Goal: Task Accomplishment & Management: Manage account settings

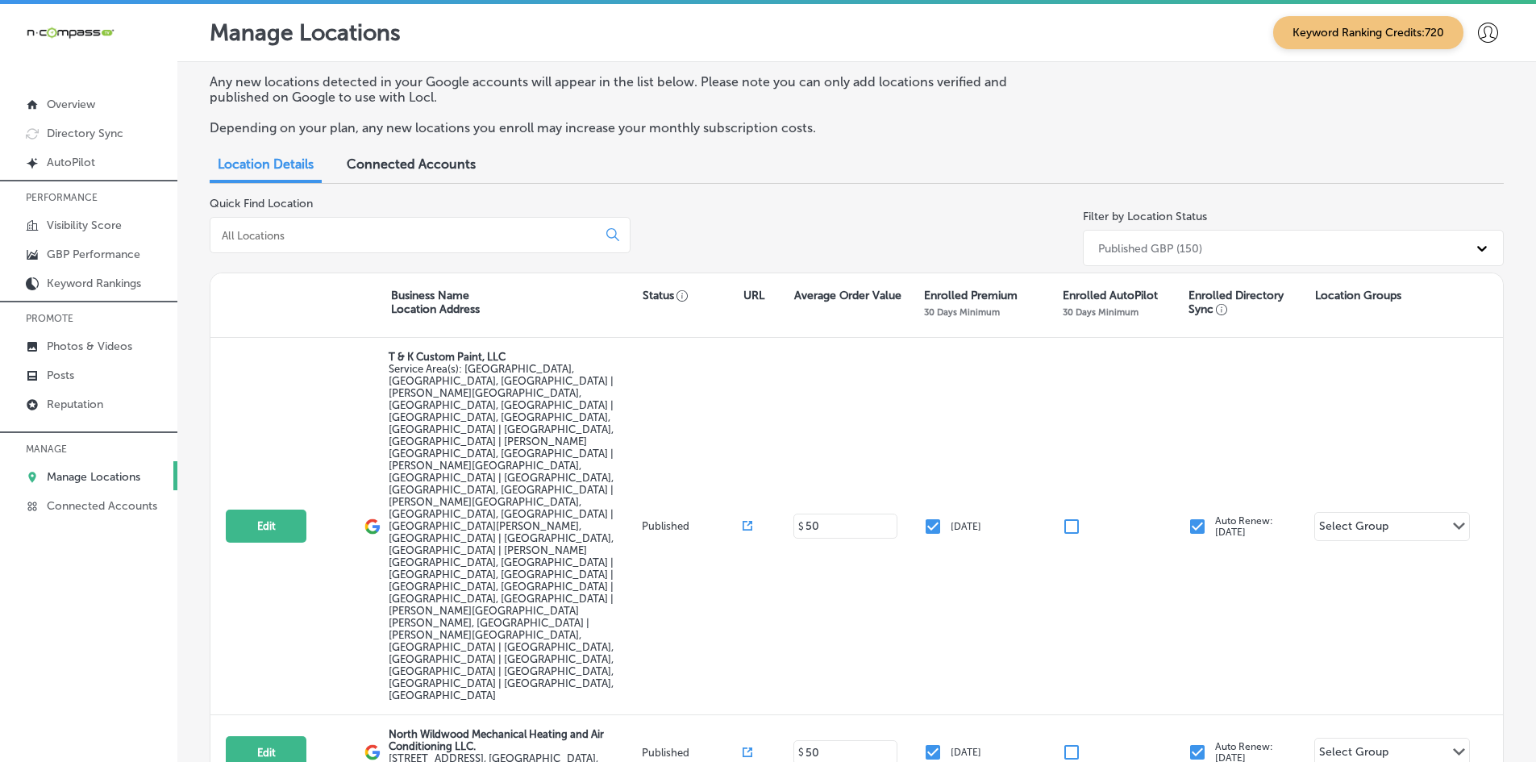
click at [256, 318] on div "Business Name Location Address Status URL Average Order Value Enrolled Premium …" at bounding box center [856, 305] width 1293 height 65
click at [122, 402] on link "Reputation" at bounding box center [88, 403] width 177 height 29
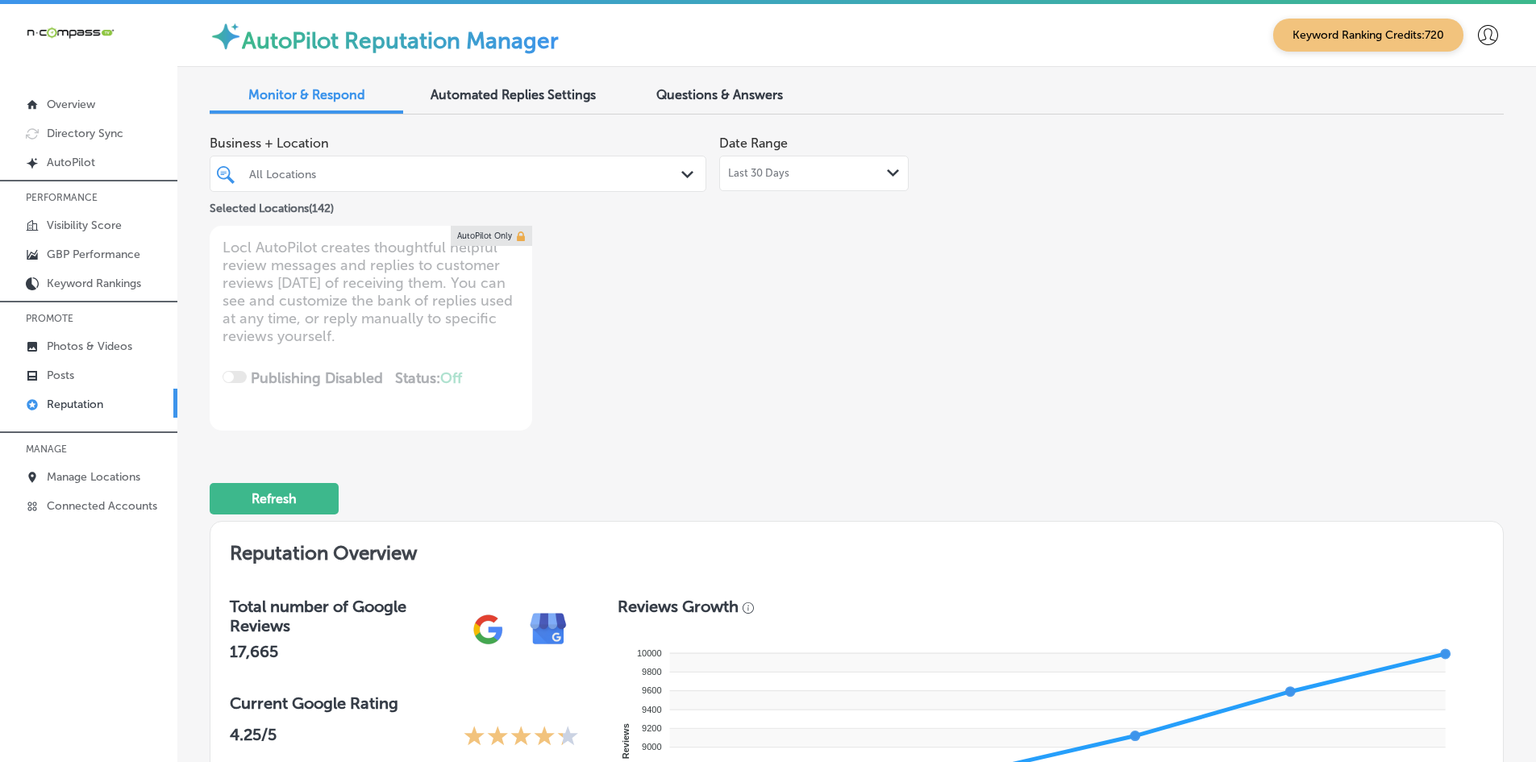
click at [463, 178] on div "All Locations" at bounding box center [466, 174] width 434 height 14
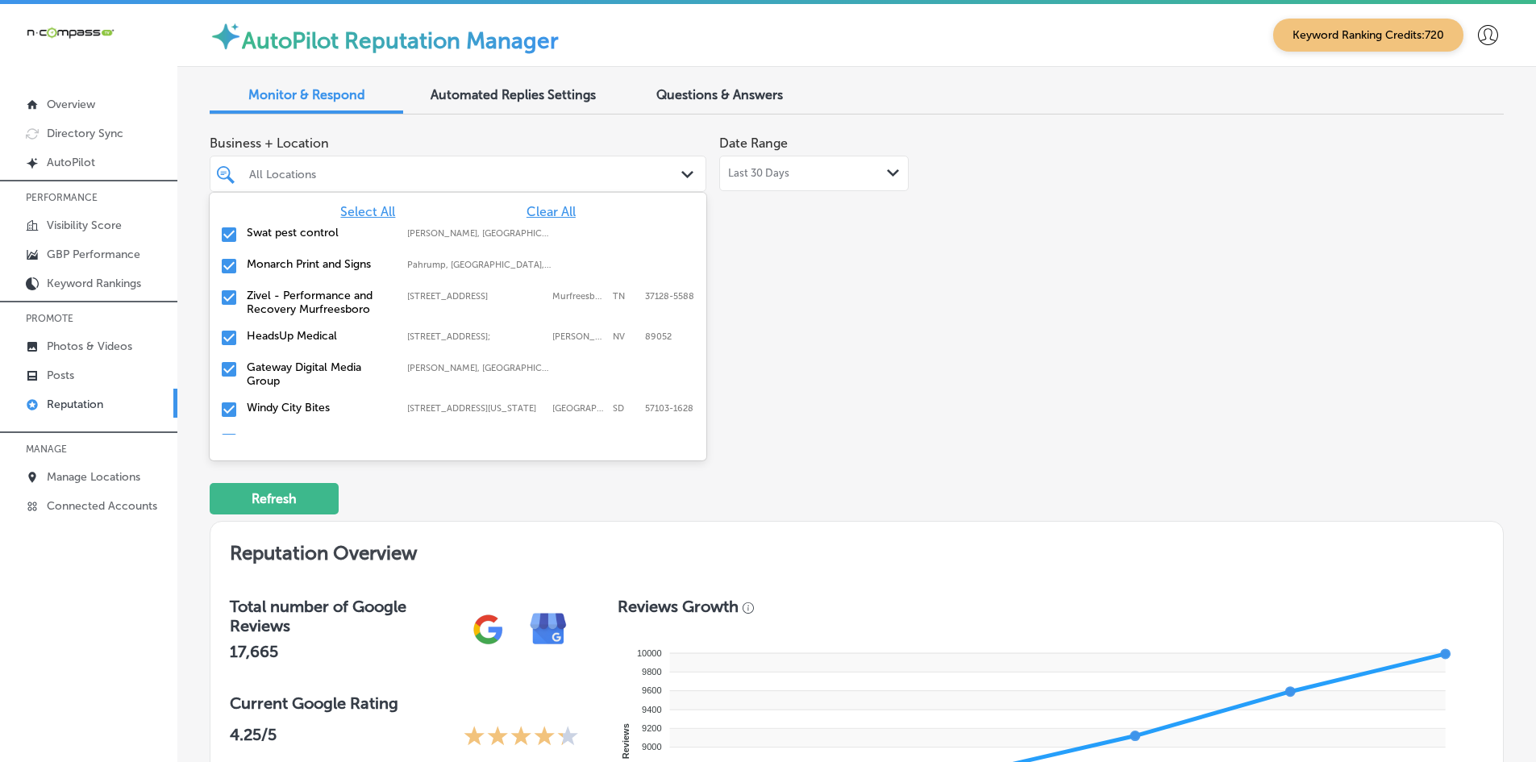
click at [539, 213] on span "Clear All" at bounding box center [551, 211] width 49 height 15
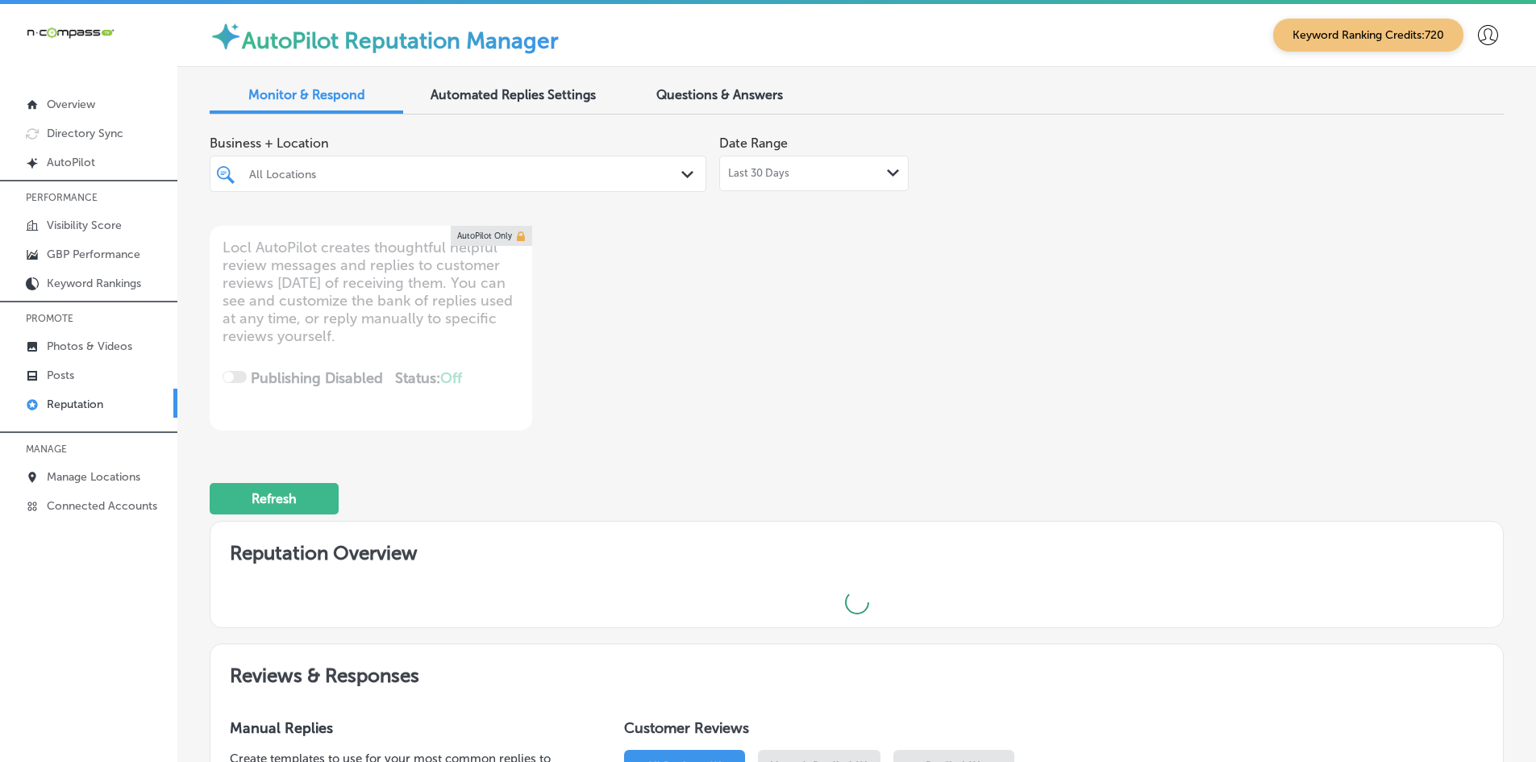
type textarea "x"
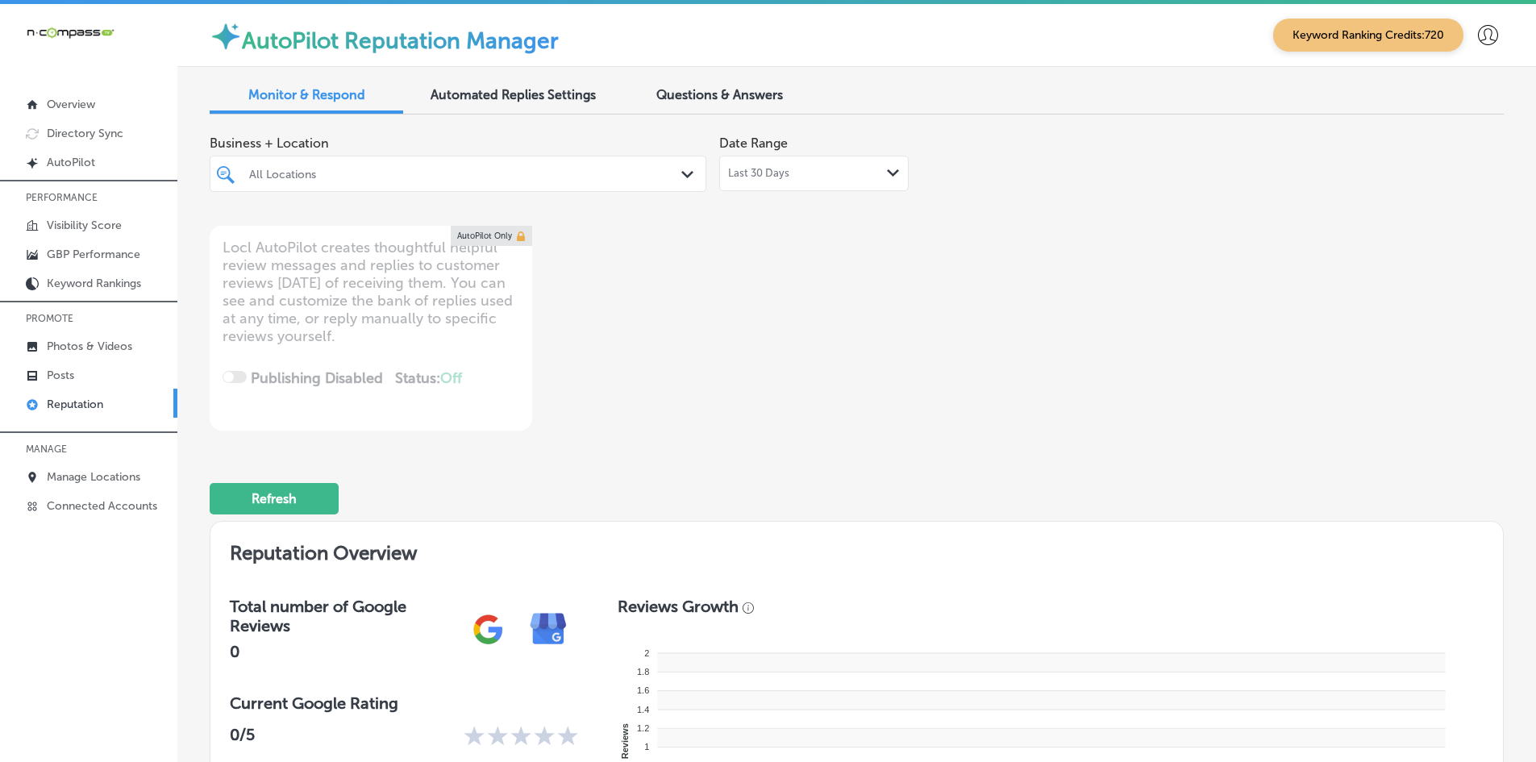
click at [358, 173] on div "All Locations" at bounding box center [466, 174] width 434 height 14
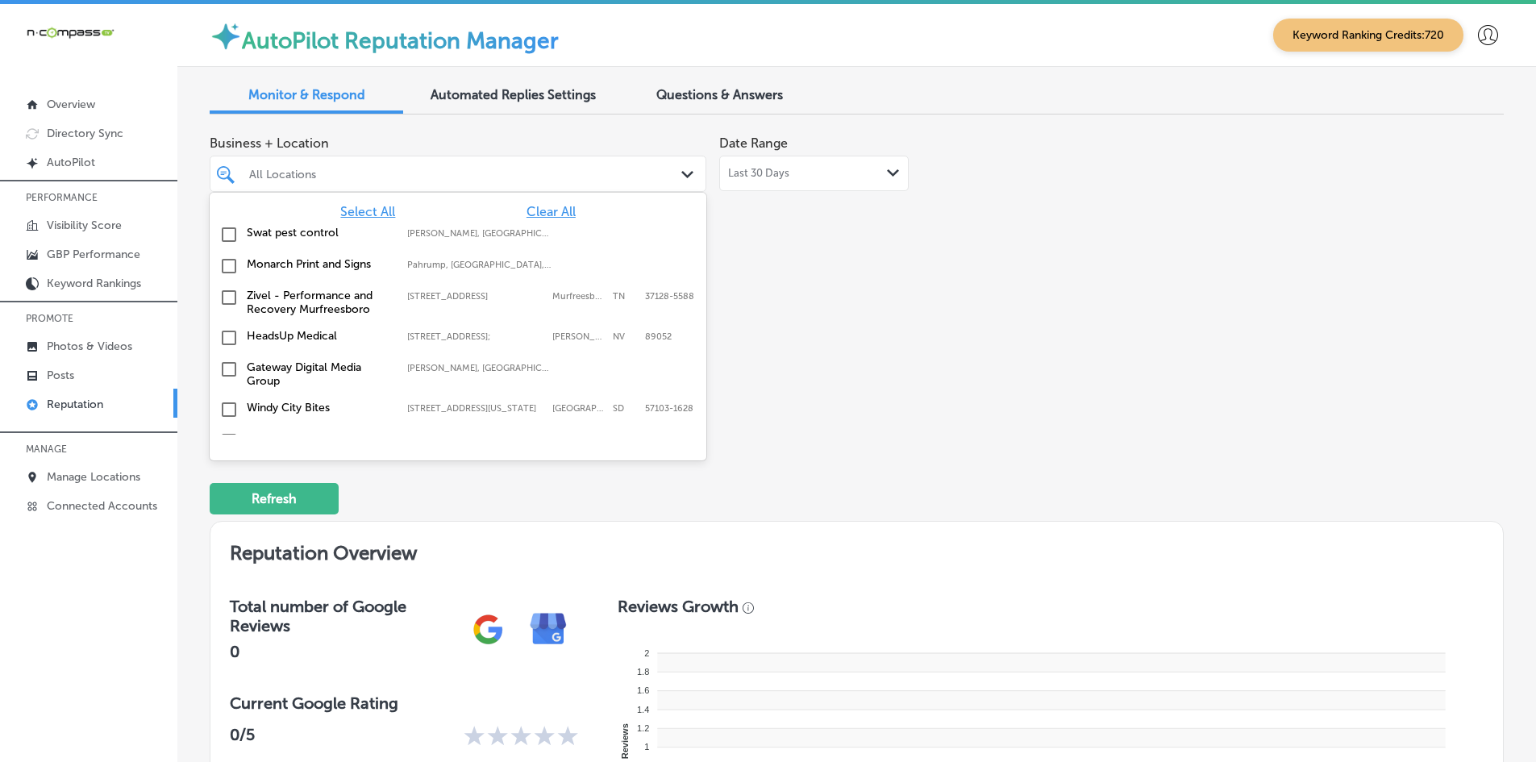
click at [290, 167] on div "All Locations" at bounding box center [466, 174] width 434 height 14
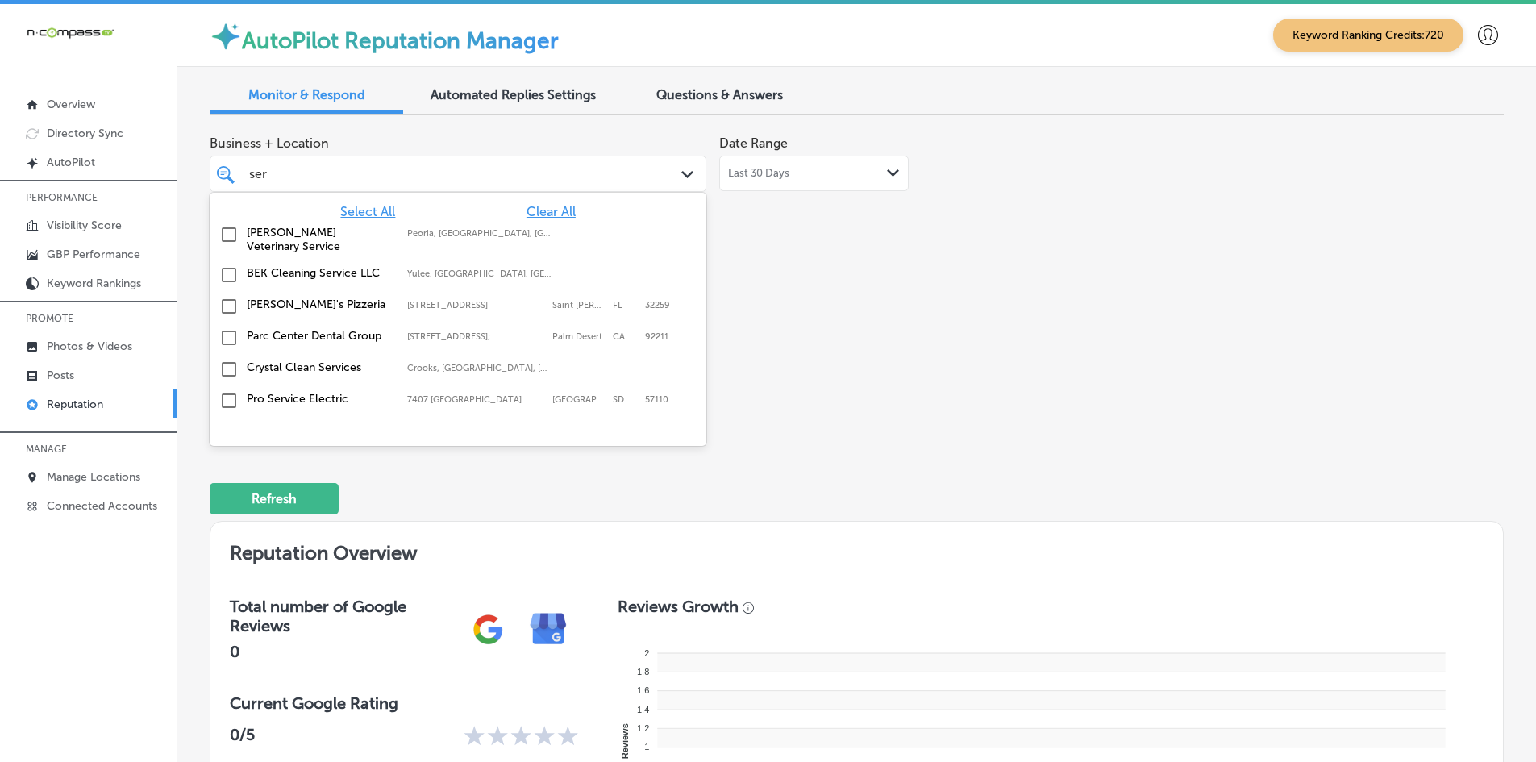
type input "sera"
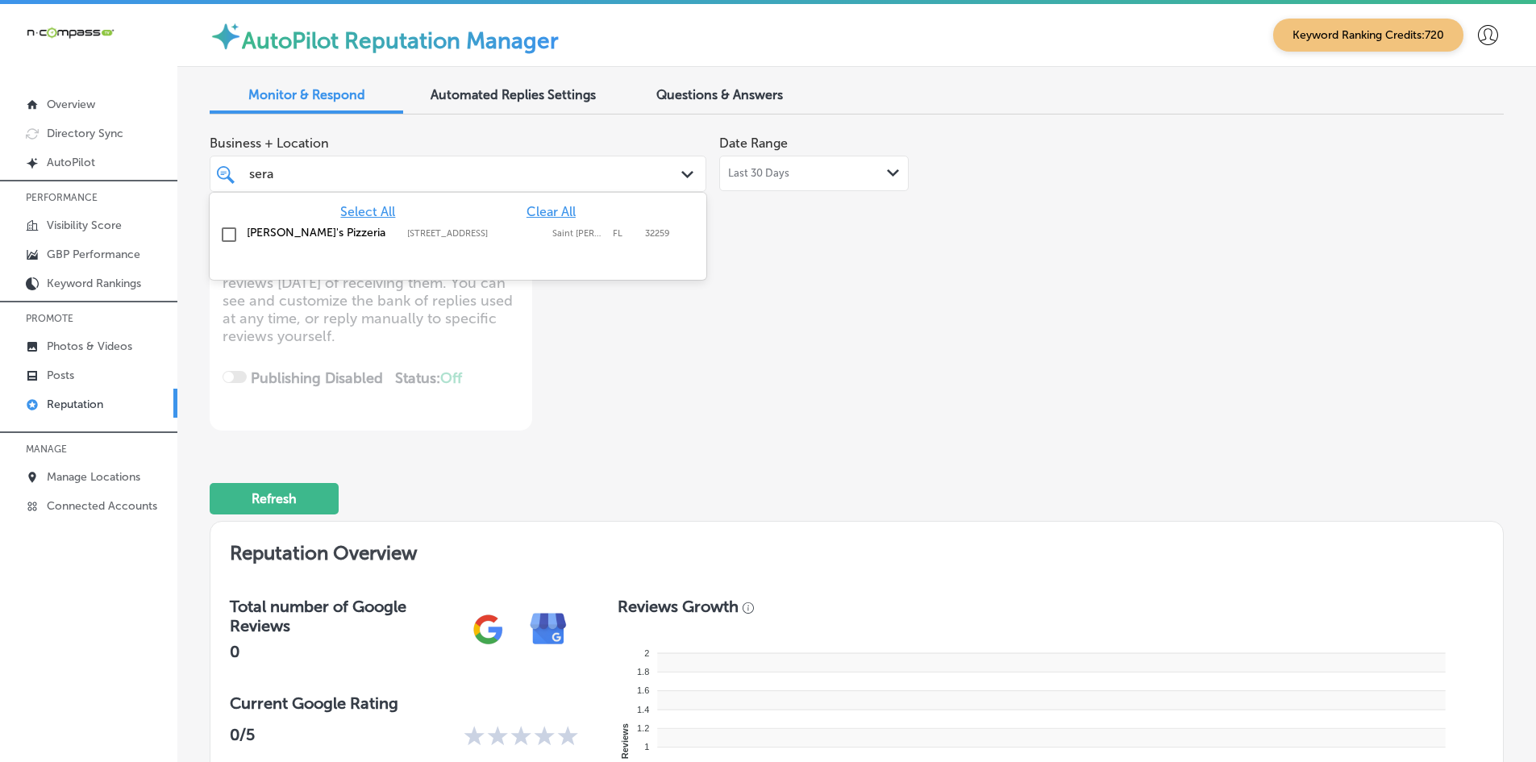
click at [248, 234] on label "[PERSON_NAME]'s Pizzeria" at bounding box center [319, 233] width 144 height 14
type textarea "x"
type input "lives"
click at [238, 241] on input "checkbox" at bounding box center [228, 234] width 19 height 19
type textarea "x"
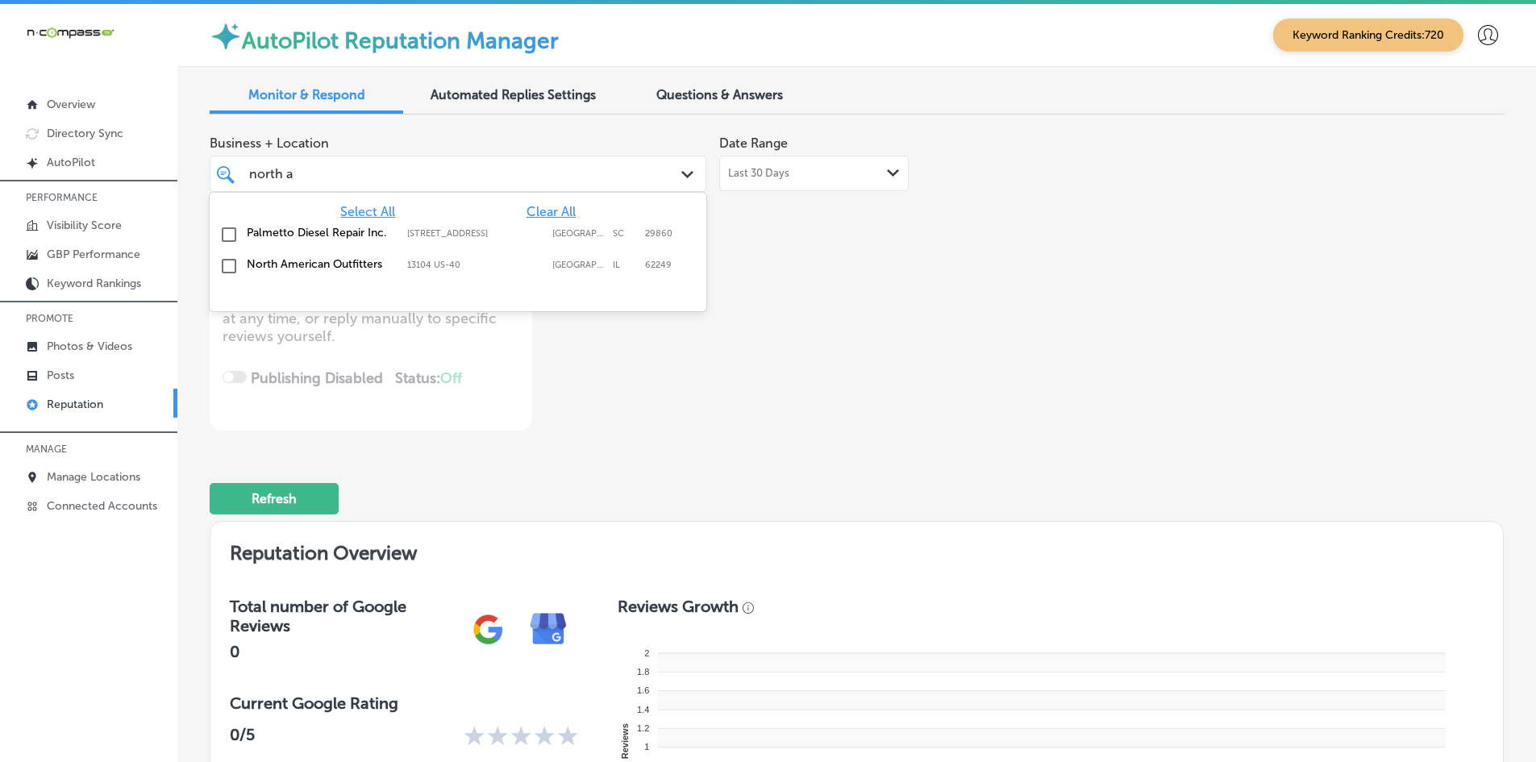
type input "north am"
click at [286, 248] on div "North American Outfitters 13104 US-[GEOGRAPHIC_DATA] 13104 US-[GEOGRAPHIC_DATA]" at bounding box center [458, 234] width 497 height 31
type textarea "x"
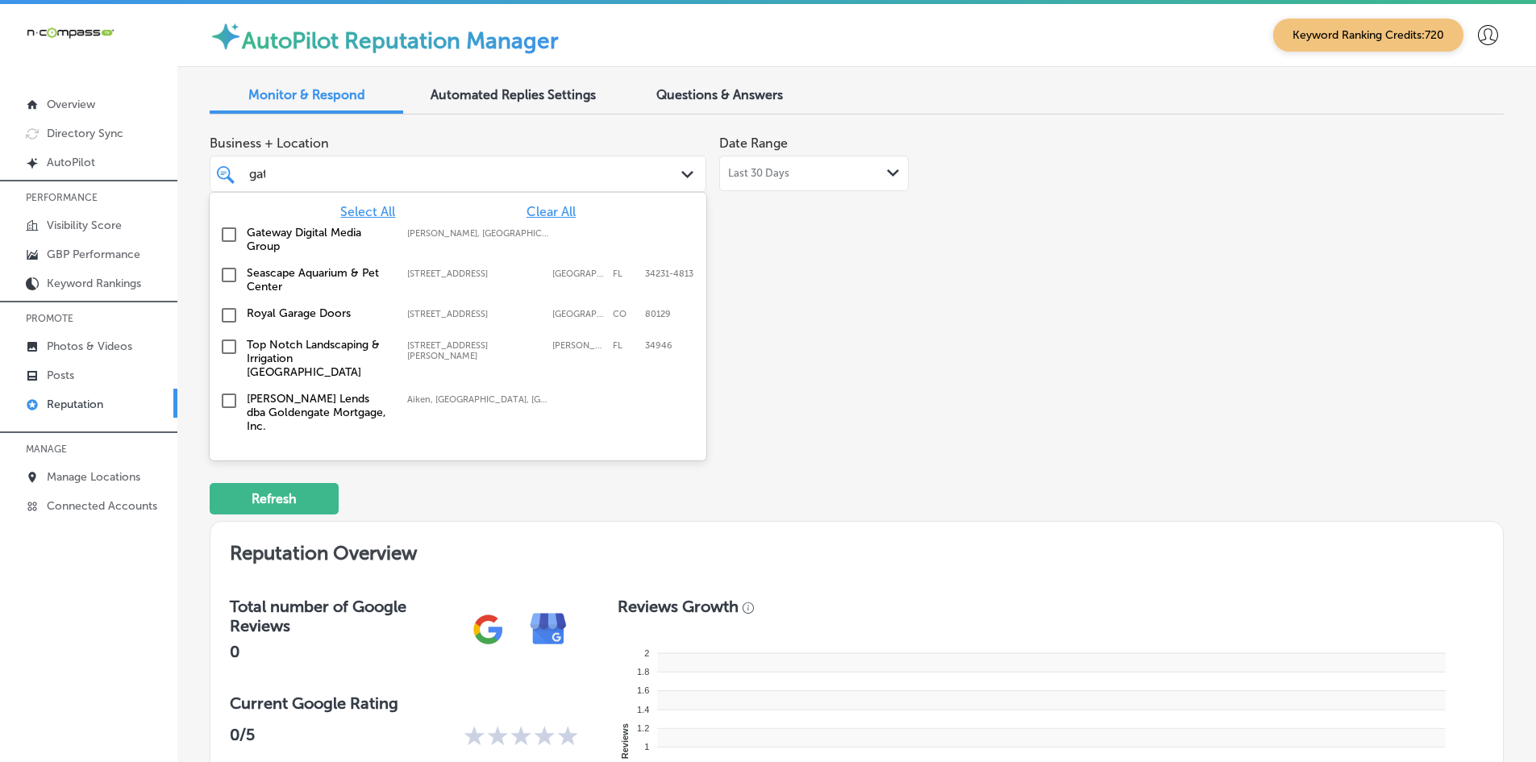
type input "gate"
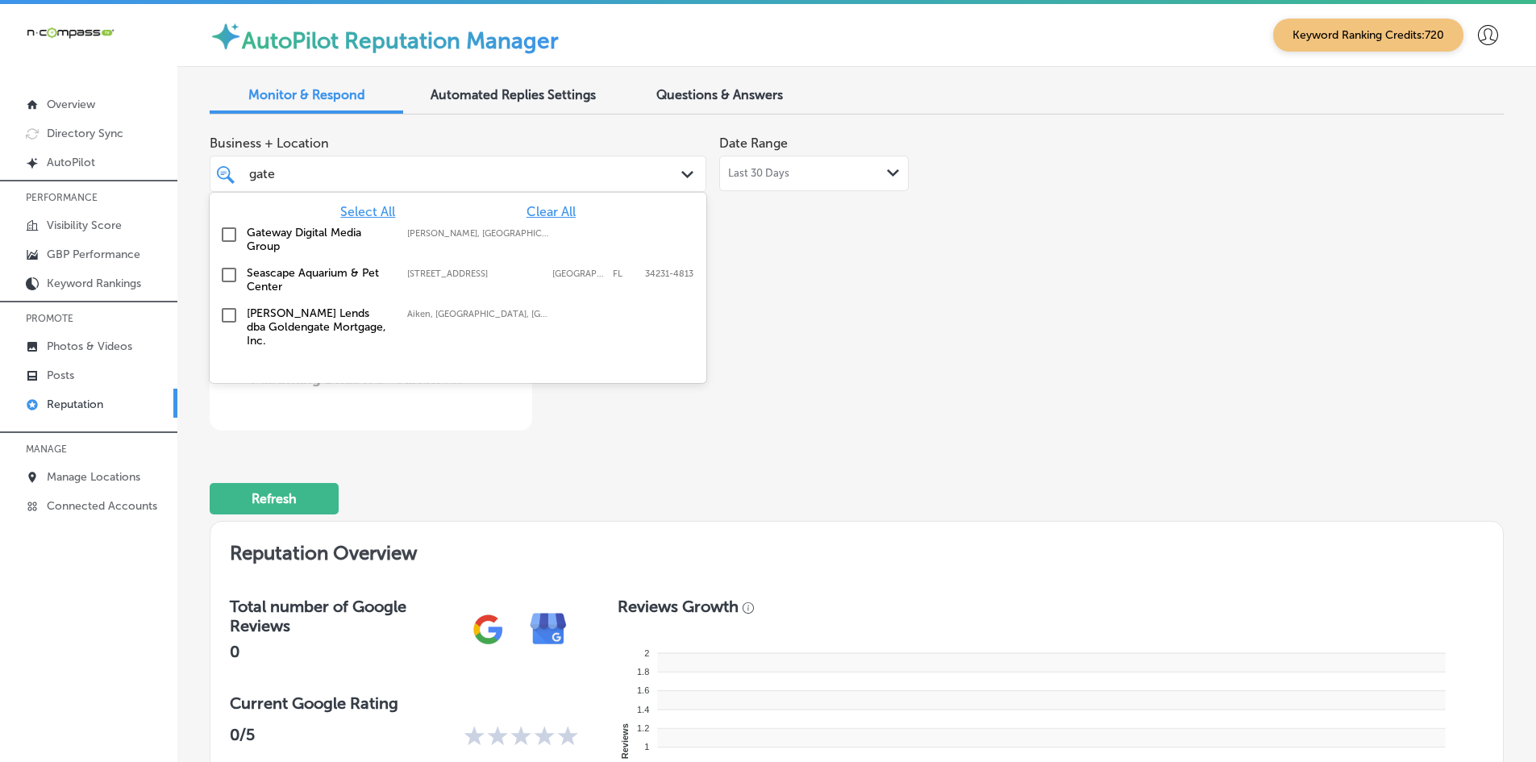
click at [284, 246] on label "Gateway Digital Media Group" at bounding box center [319, 239] width 144 height 27
type textarea "x"
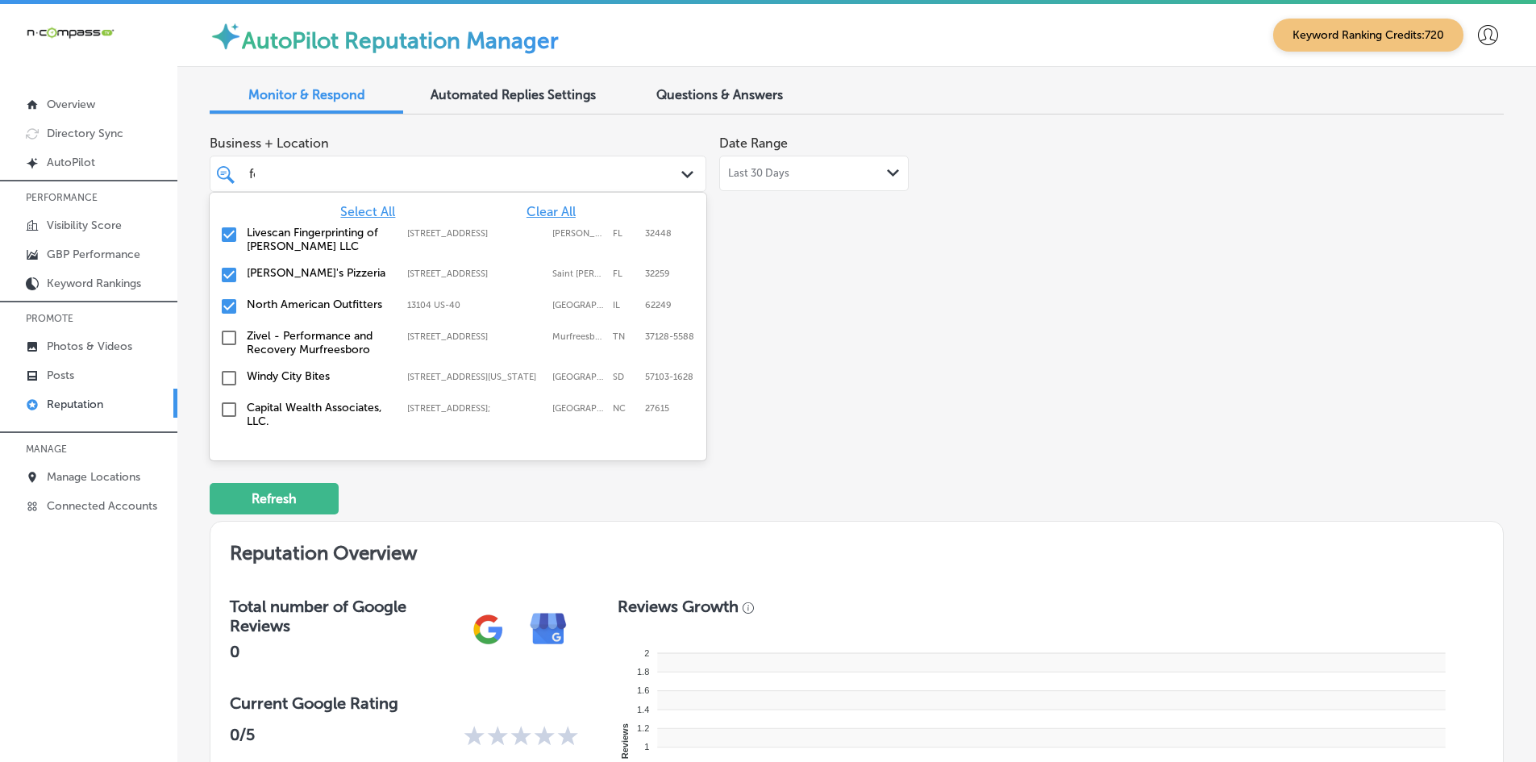
type input "fox"
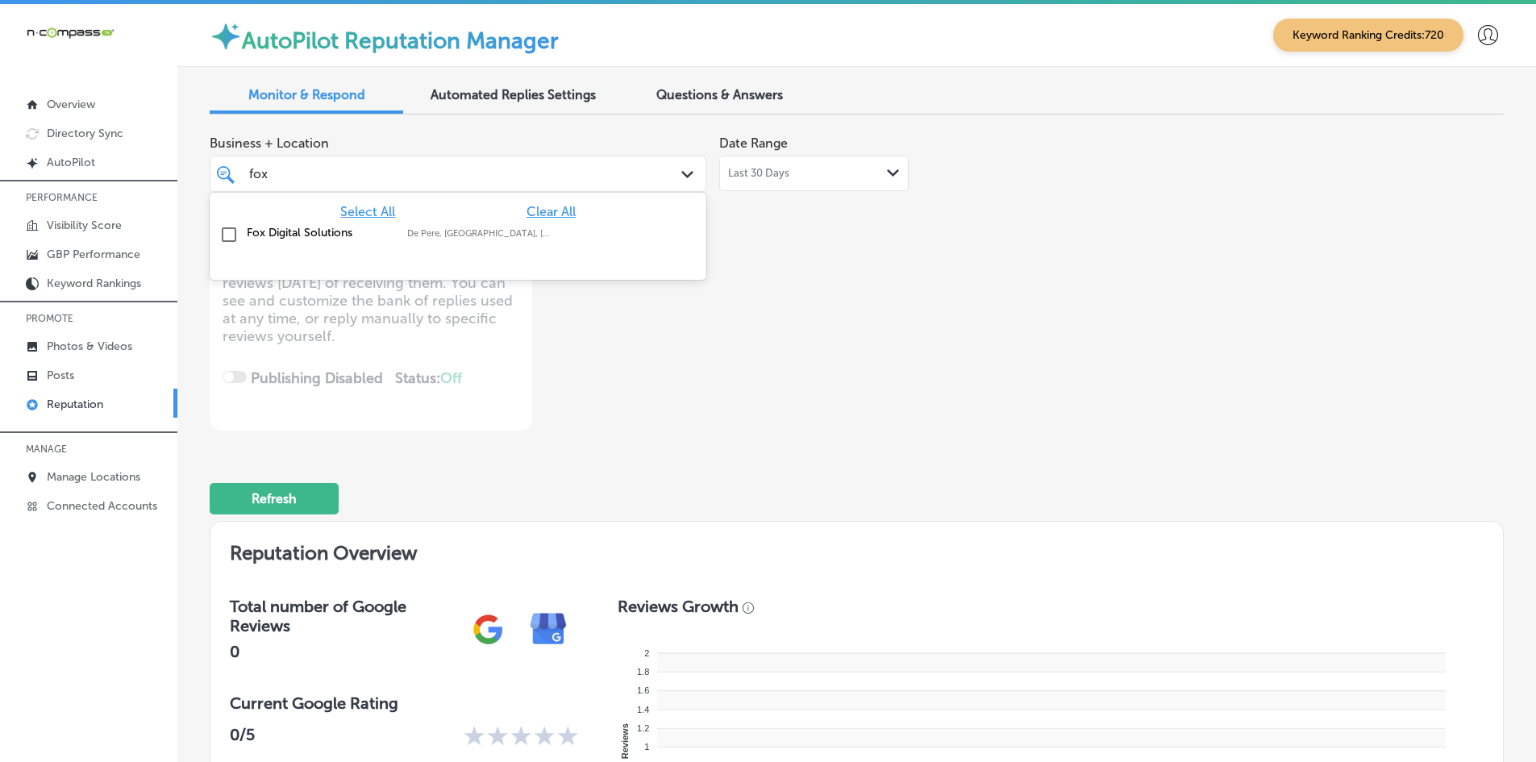
click at [268, 239] on label "Fox Digital Solutions" at bounding box center [319, 233] width 144 height 14
type textarea "x"
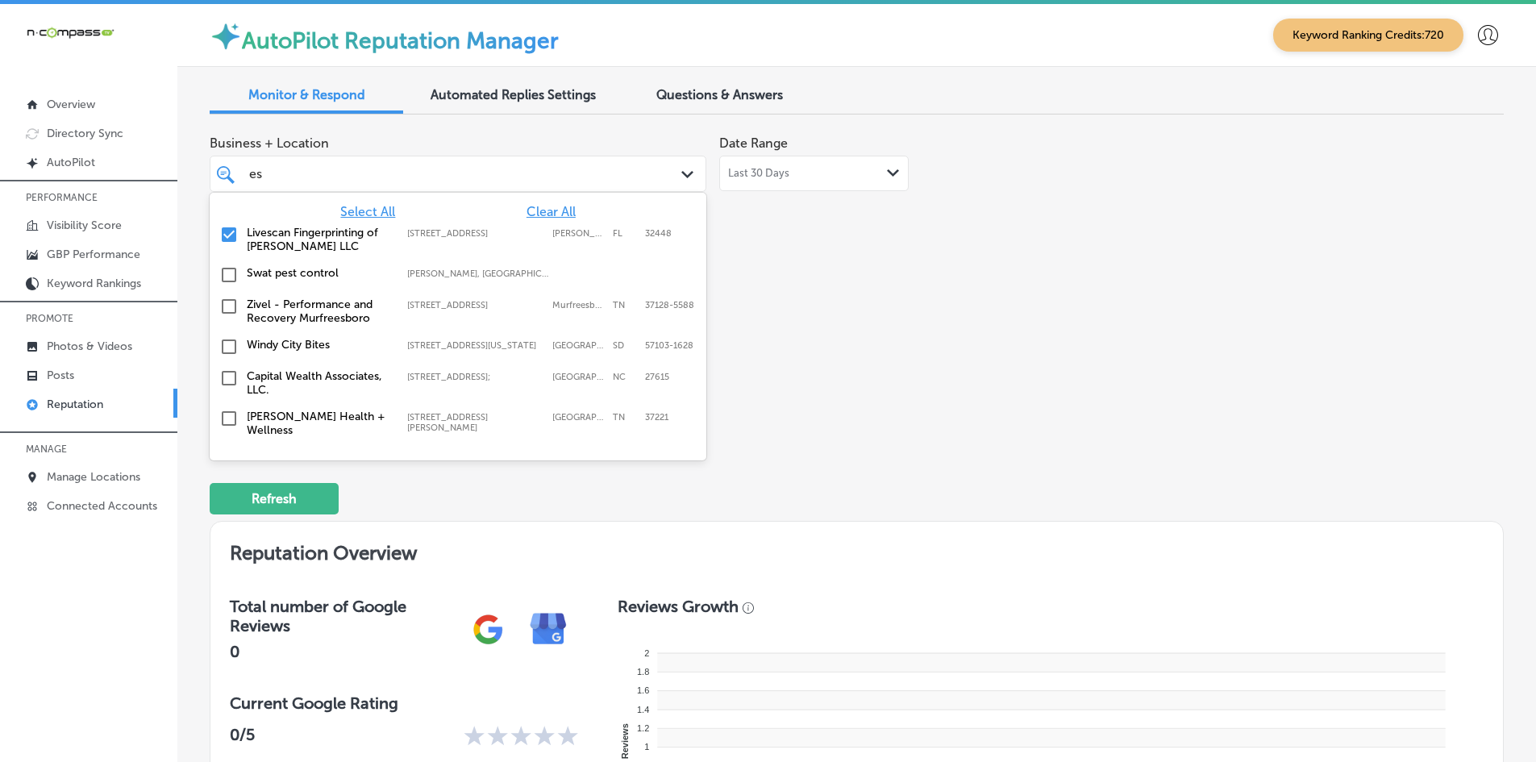
type input "esm"
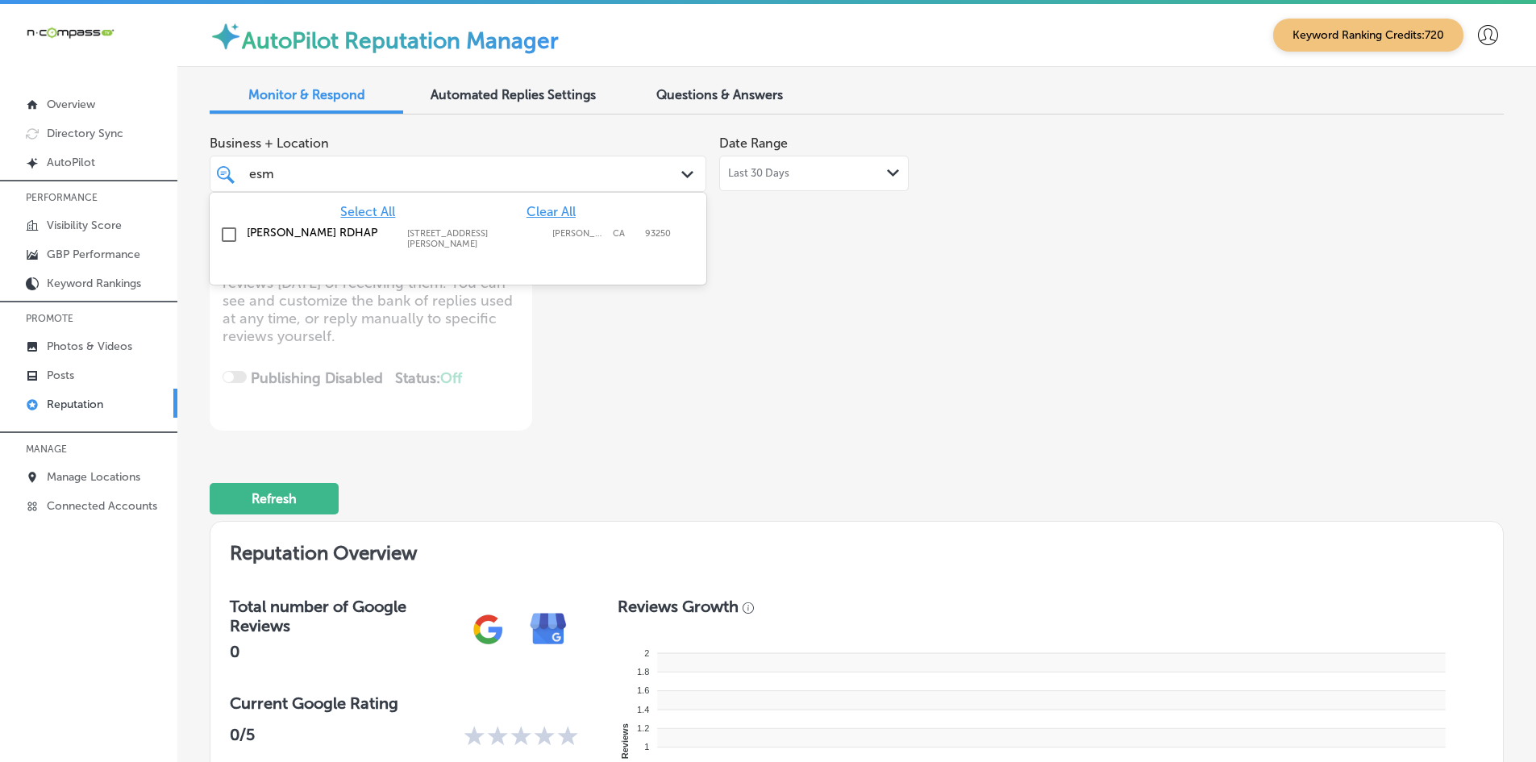
click at [268, 239] on label "[PERSON_NAME] RDHAP" at bounding box center [319, 233] width 144 height 14
type textarea "x"
type input "[PERSON_NAME]"
click at [293, 241] on div "[PERSON_NAME], MD 517 NY-[STREET_ADDRESS][GEOGRAPHIC_DATA][STREET_ADDRESS]" at bounding box center [458, 235] width 484 height 25
type textarea "x"
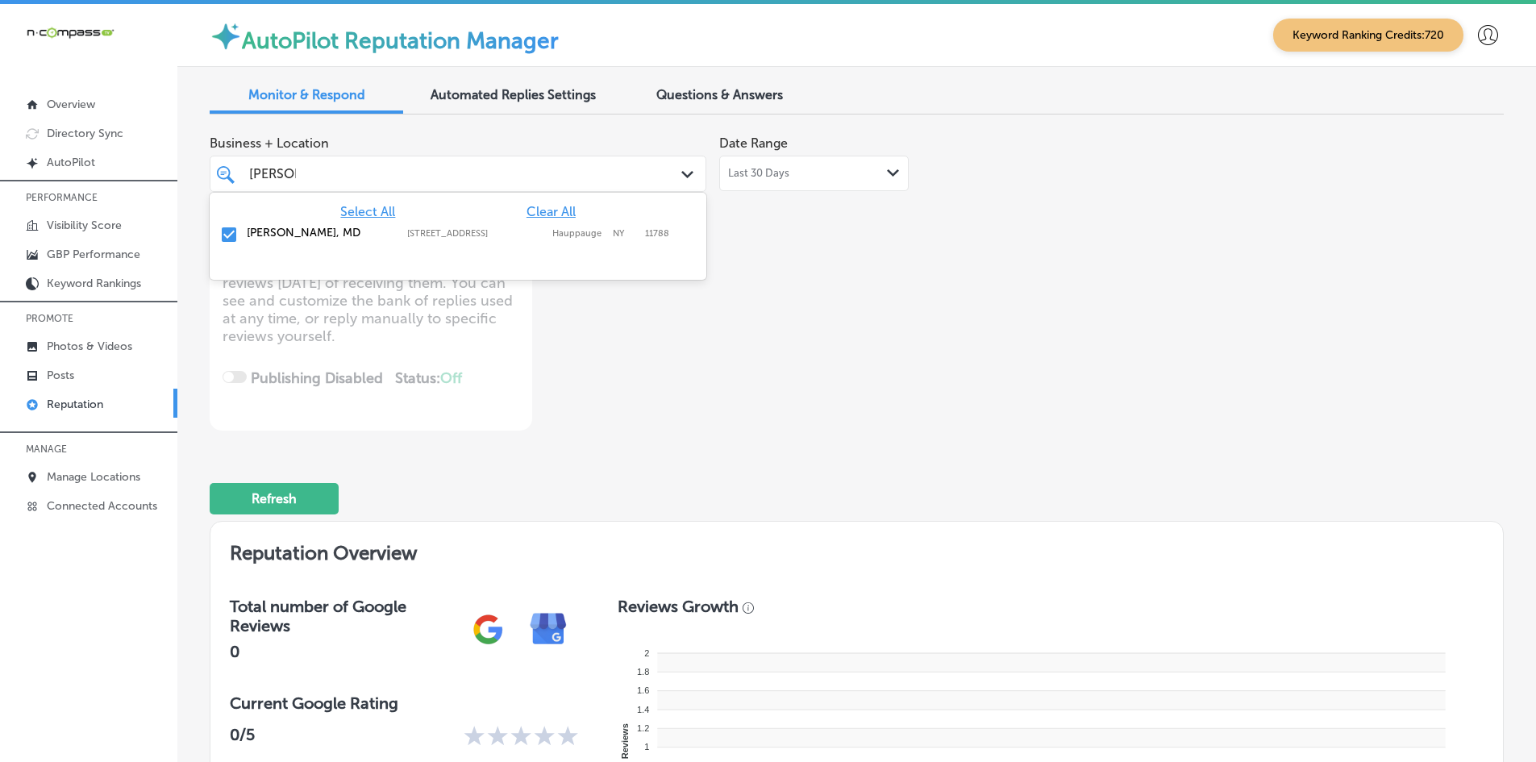
type input "[PERSON_NAME]"
click at [685, 381] on div "Business + Location [STREET_ADDRESS]. [STREET_ADDRESS]. 2 results available for…" at bounding box center [598, 278] width 777 height 303
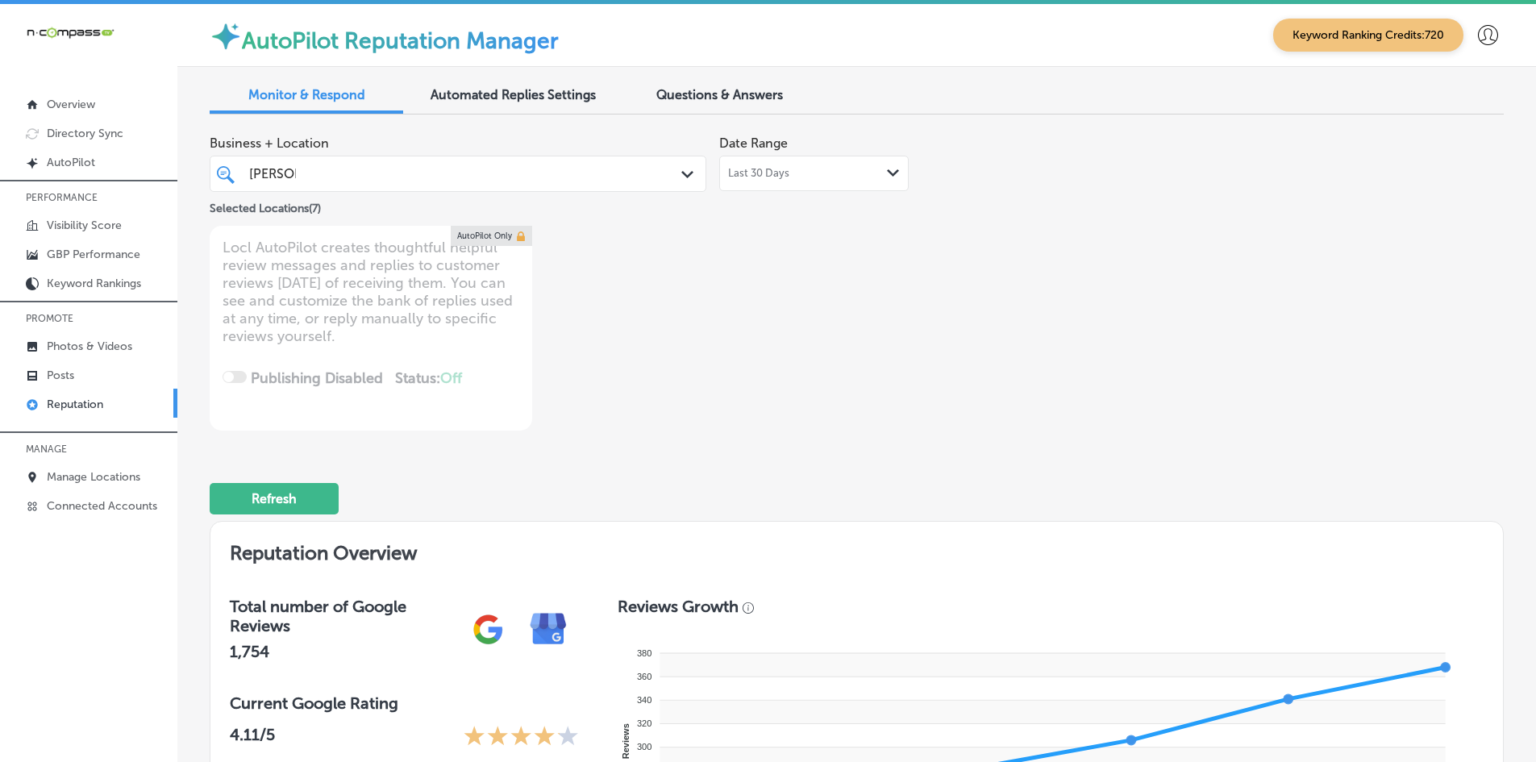
scroll to position [403, 0]
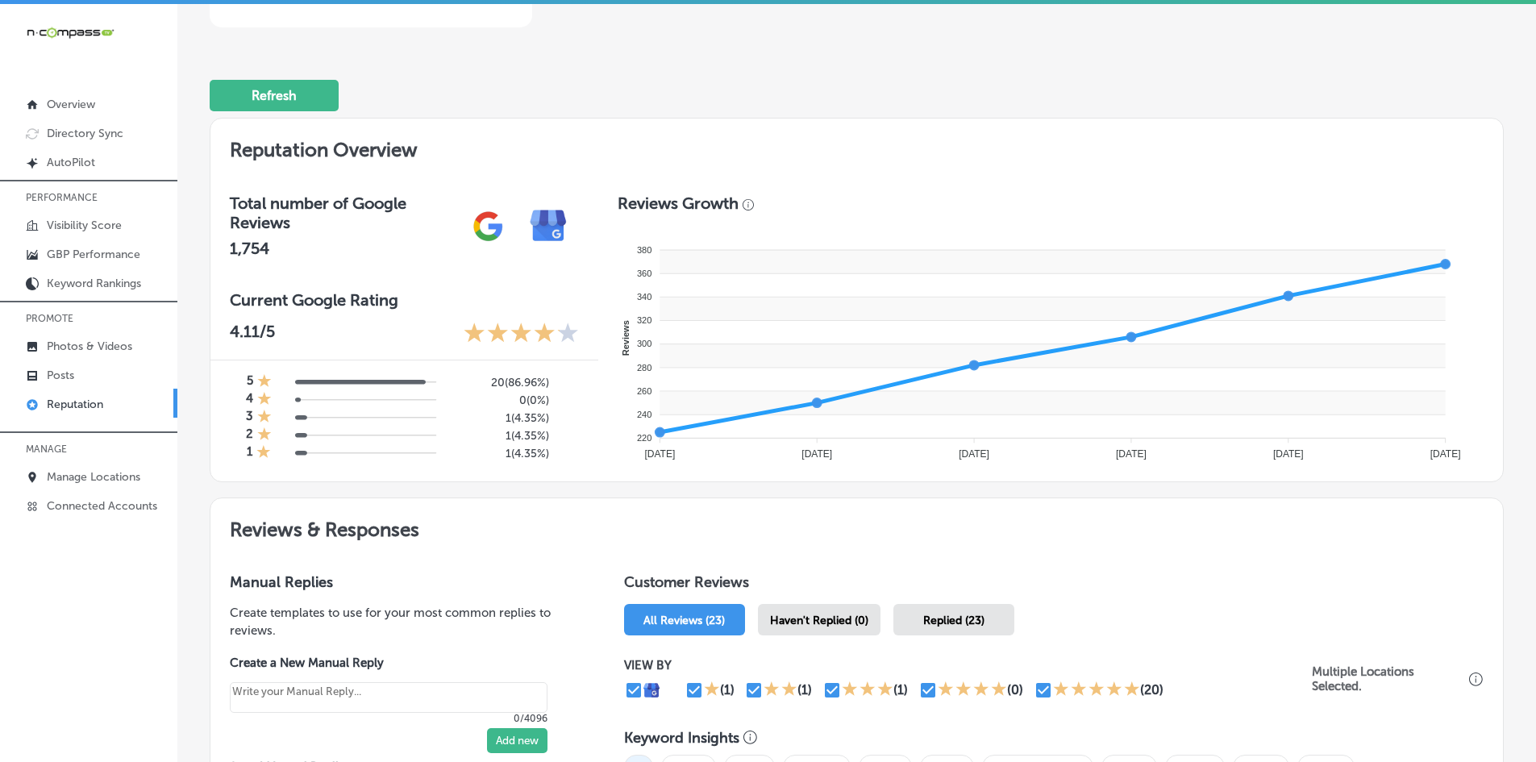
click at [793, 604] on div "Haven't Replied (0)" at bounding box center [819, 619] width 123 height 31
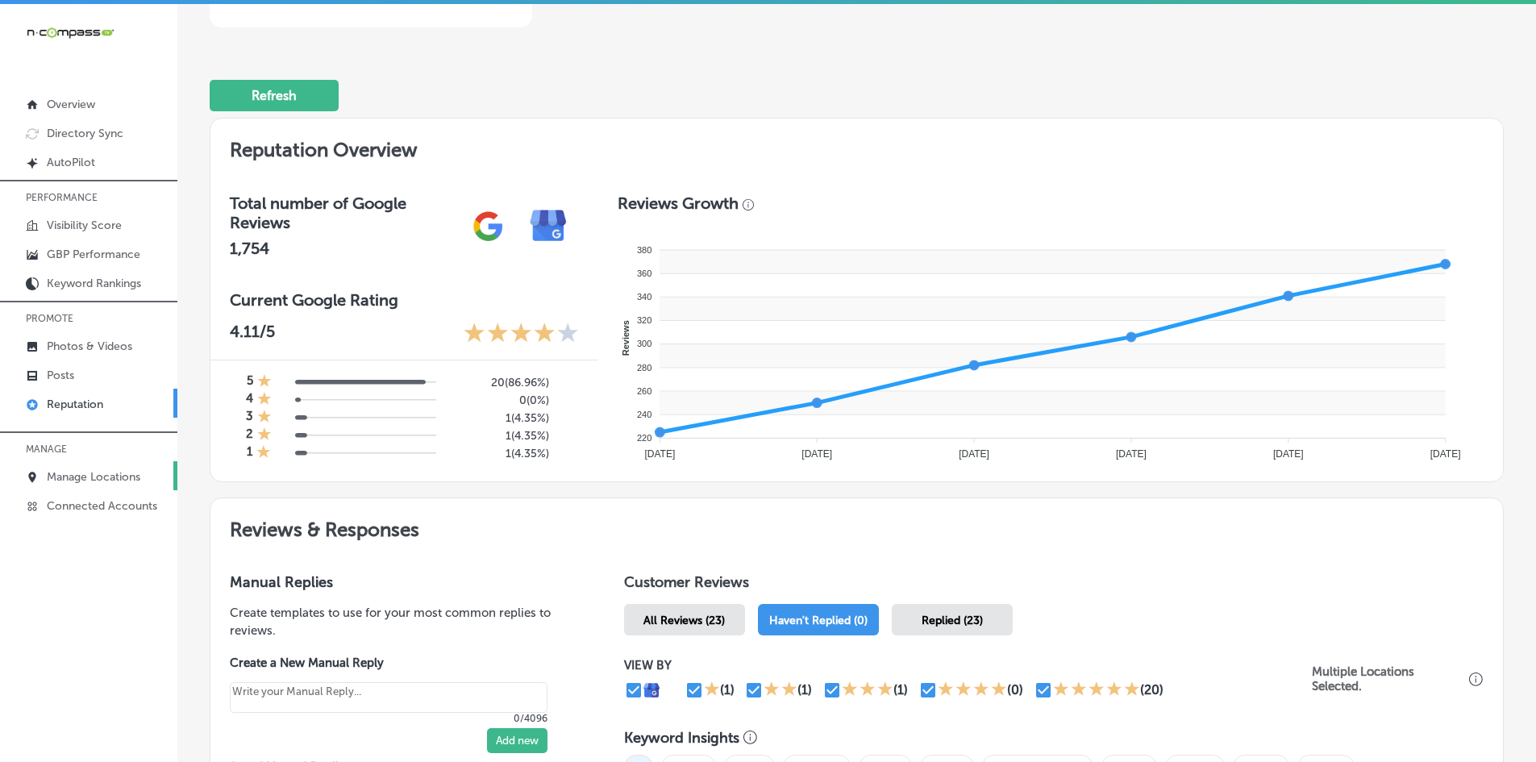
type textarea "x"
